Goal: Information Seeking & Learning: Learn about a topic

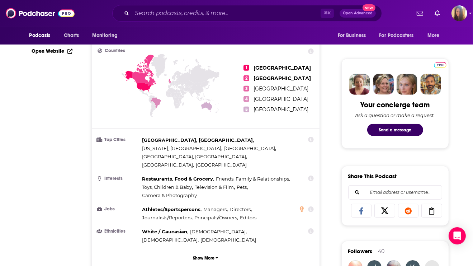
scroll to position [29, 0]
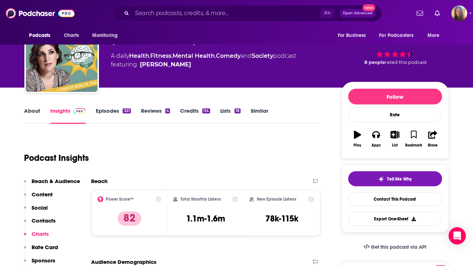
click at [33, 113] on link "About" at bounding box center [32, 115] width 16 height 16
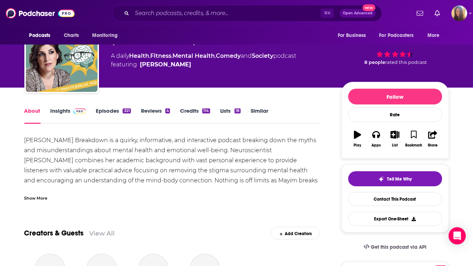
click at [33, 92] on img "Mayim Bialik's Breakdown" at bounding box center [62, 56] width 72 height 72
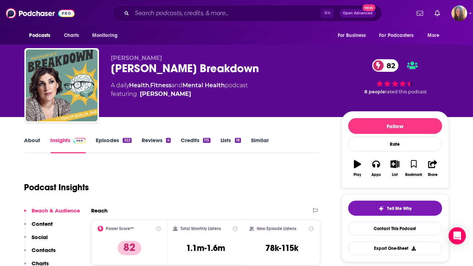
scroll to position [87, 0]
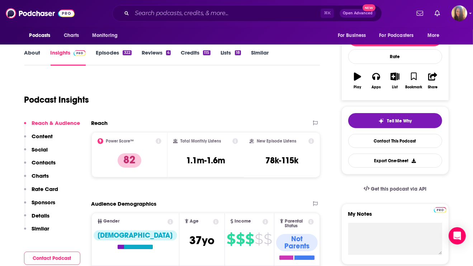
click at [33, 53] on link "About" at bounding box center [32, 57] width 16 height 16
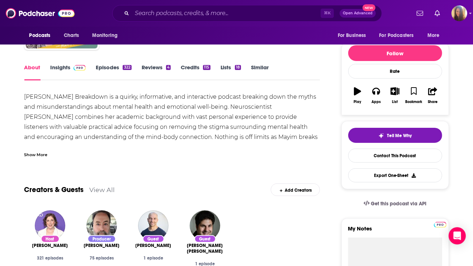
scroll to position [74, 0]
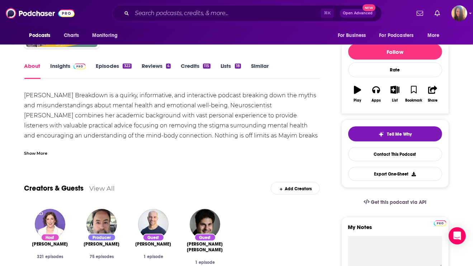
click at [31, 152] on div "Show More" at bounding box center [35, 152] width 23 height 7
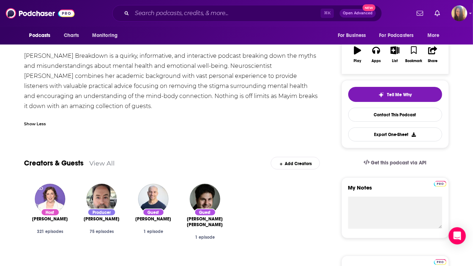
scroll to position [0, 0]
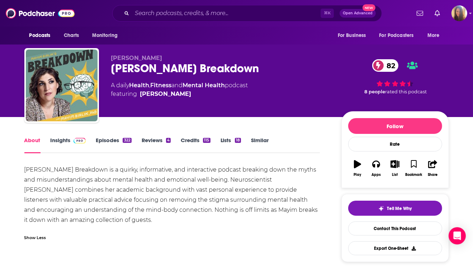
click at [112, 142] on link "Episodes 322" at bounding box center [113, 145] width 35 height 16
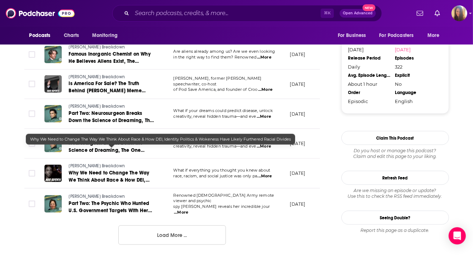
scroll to position [760, 0]
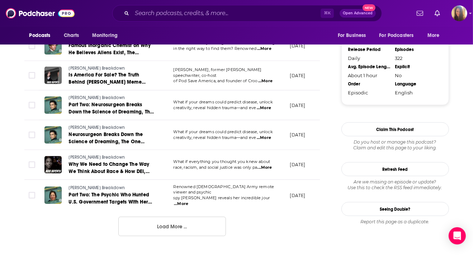
click at [168, 216] on button "Load More ..." at bounding box center [172, 225] width 108 height 19
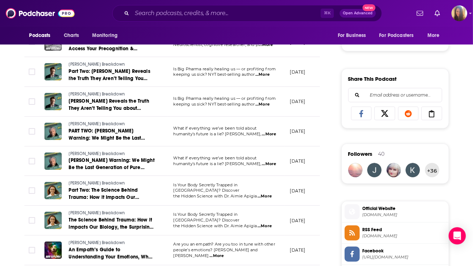
scroll to position [452, 0]
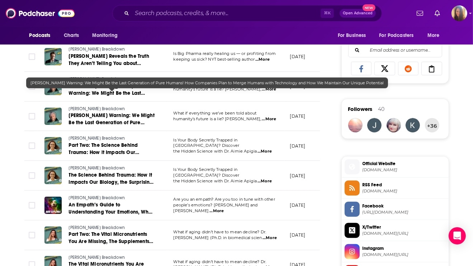
click at [121, 112] on span "[PERSON_NAME] Warning: We Might Be the Last Generation of Pure Humans! How Comp…" at bounding box center [112, 133] width 86 height 42
